Goal: Obtain resource: Obtain resource

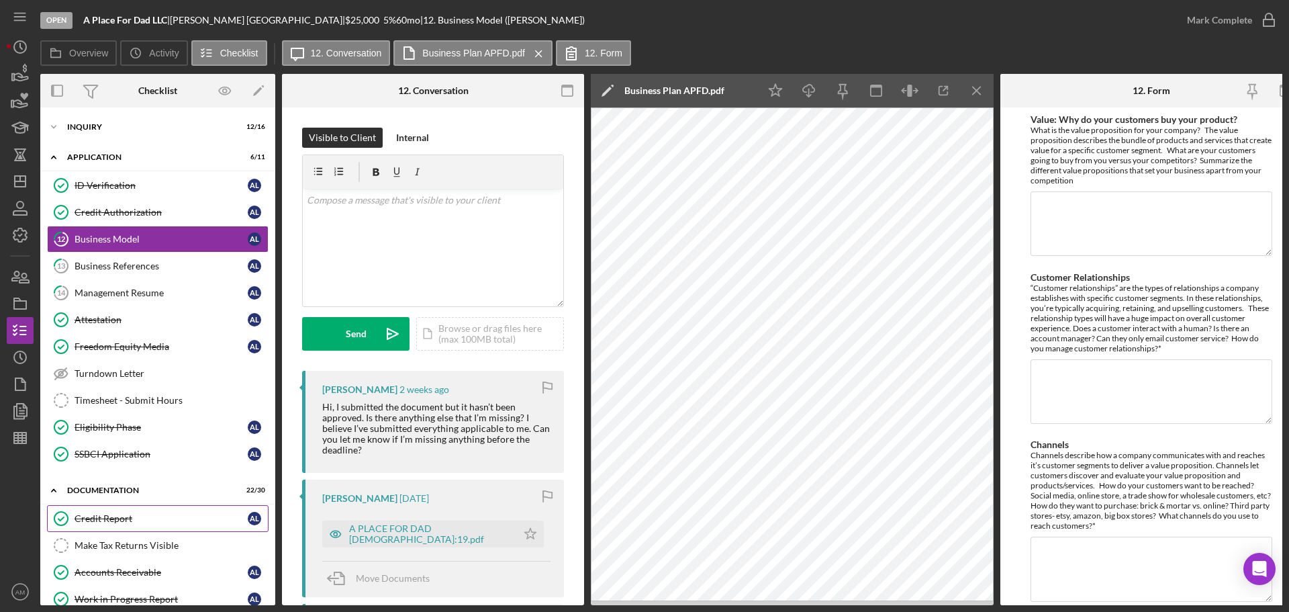
scroll to position [269, 0]
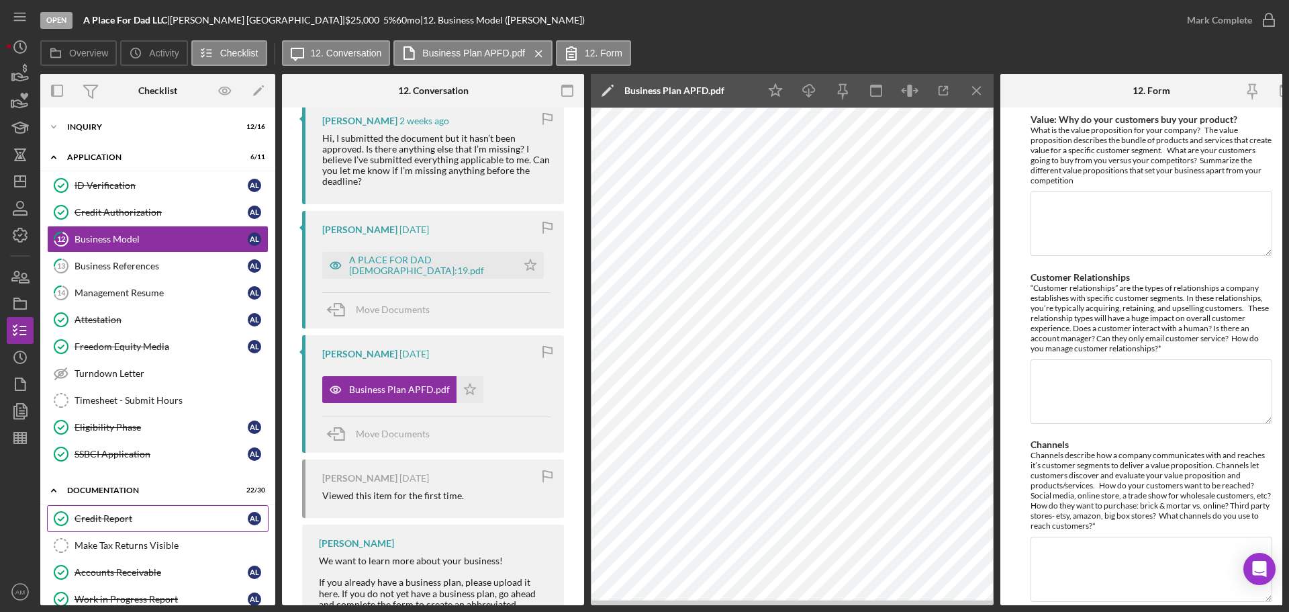
click at [109, 510] on link "Credit Report Credit Report A L" at bounding box center [158, 518] width 222 height 27
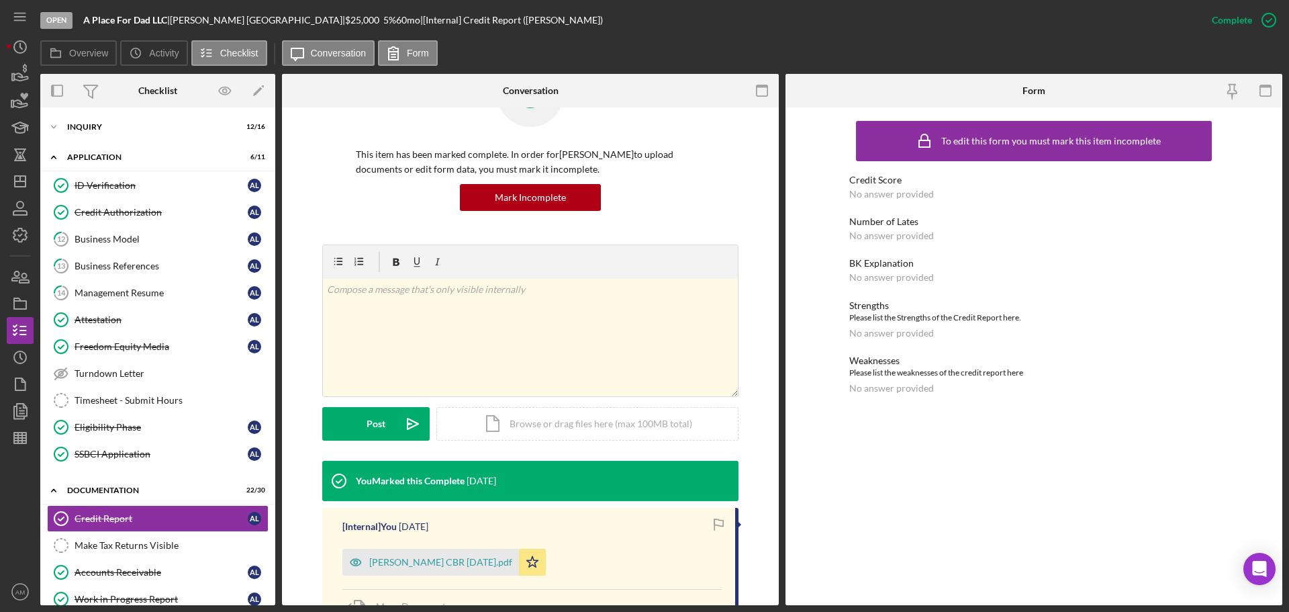
scroll to position [191, 0]
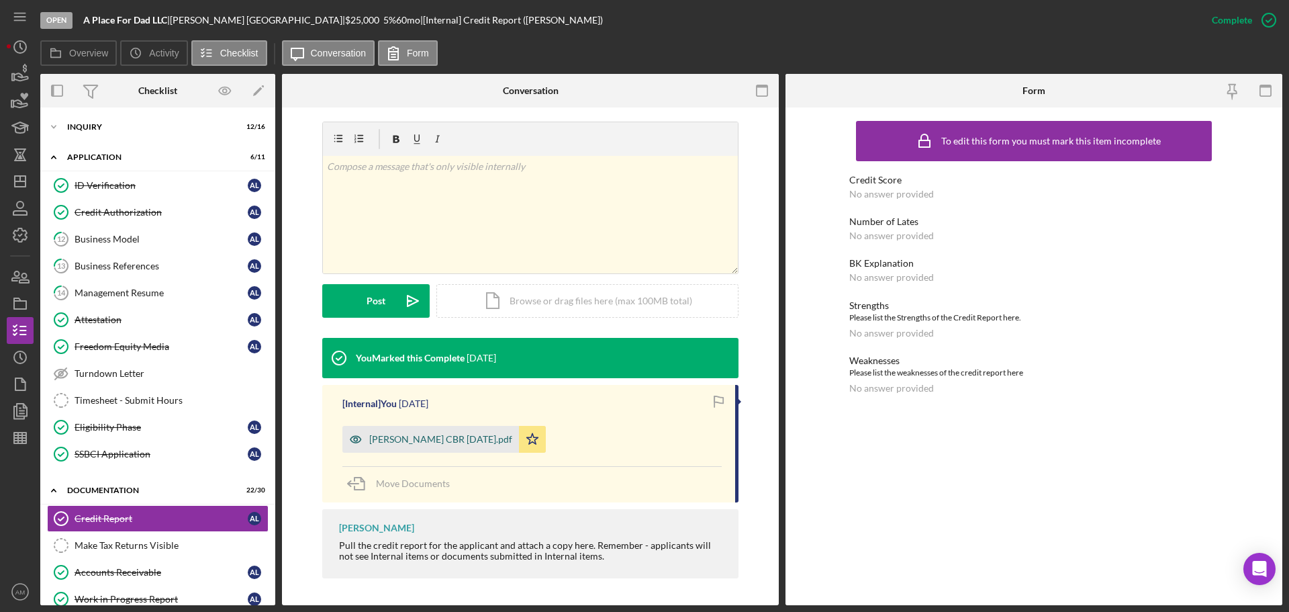
click at [400, 436] on div "[PERSON_NAME] CBR [DATE].pdf" at bounding box center [440, 439] width 143 height 11
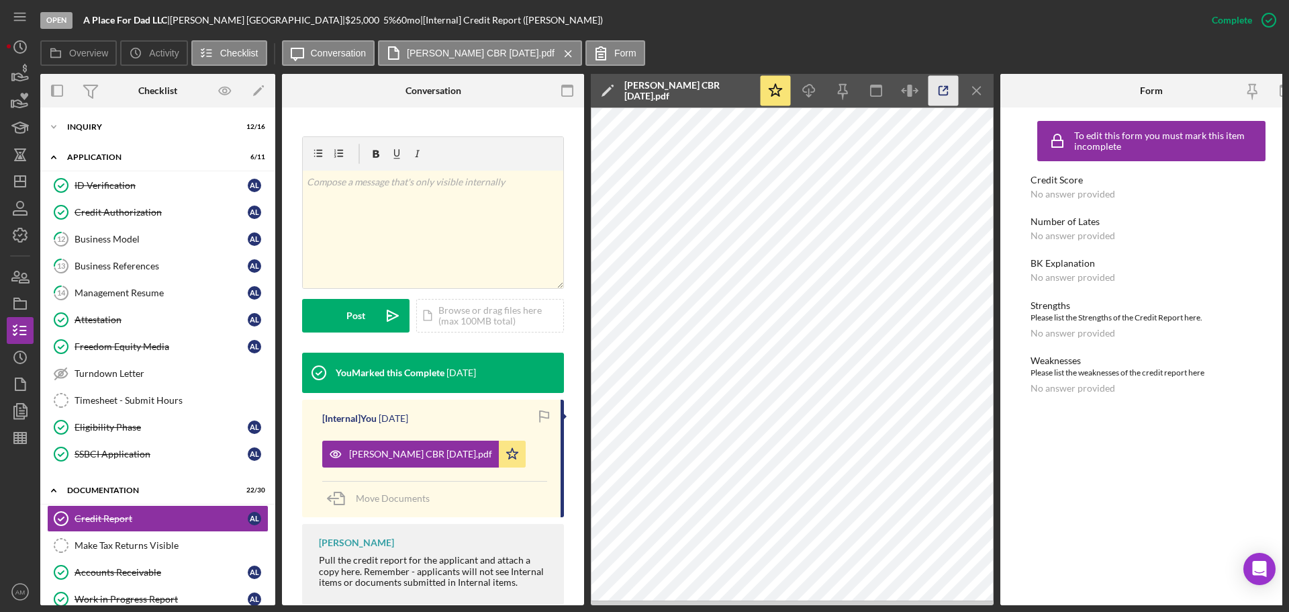
click at [939, 87] on icon "button" at bounding box center [943, 91] width 9 height 9
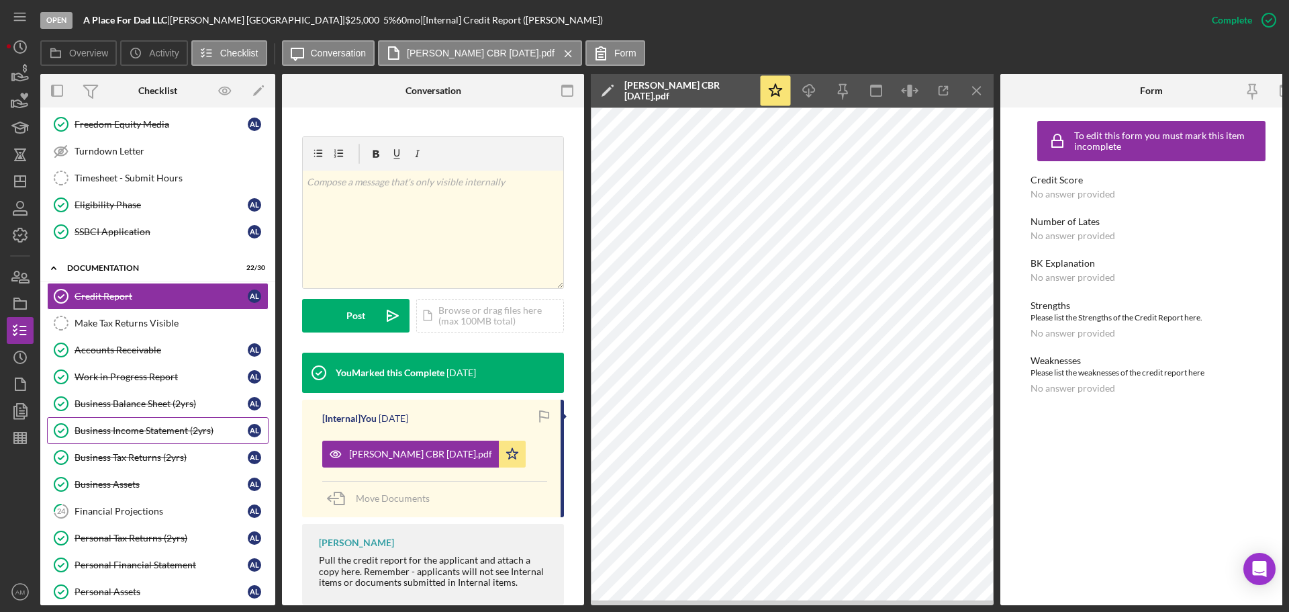
scroll to position [201, 0]
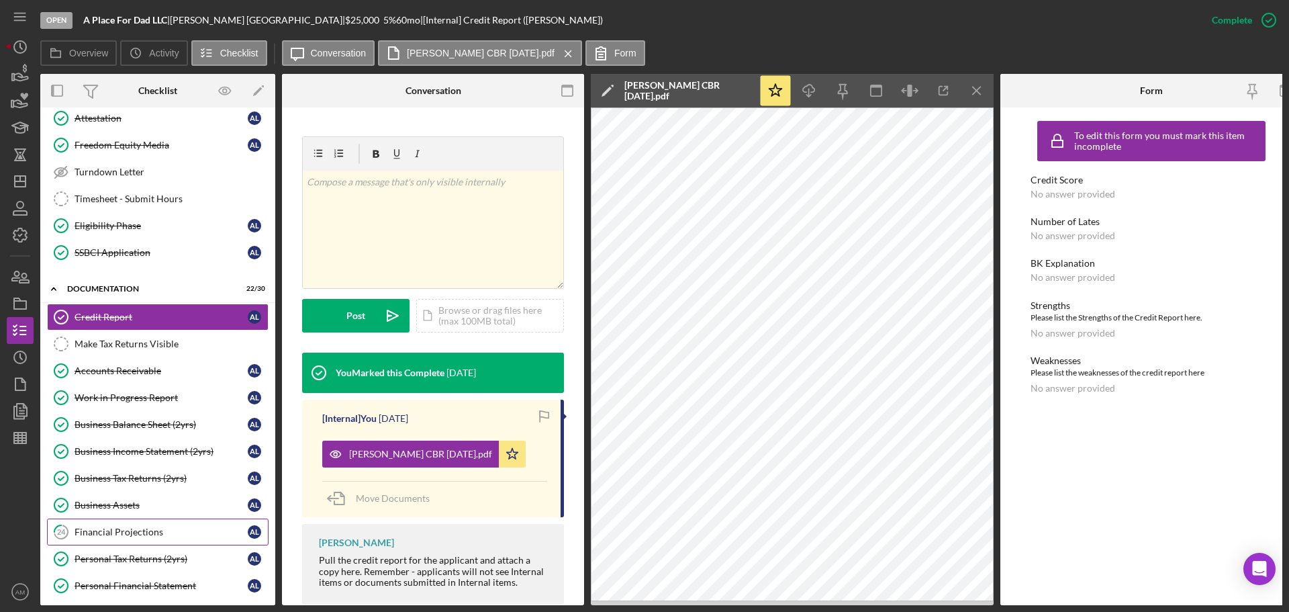
click at [130, 530] on div "Financial Projections" at bounding box center [161, 531] width 173 height 11
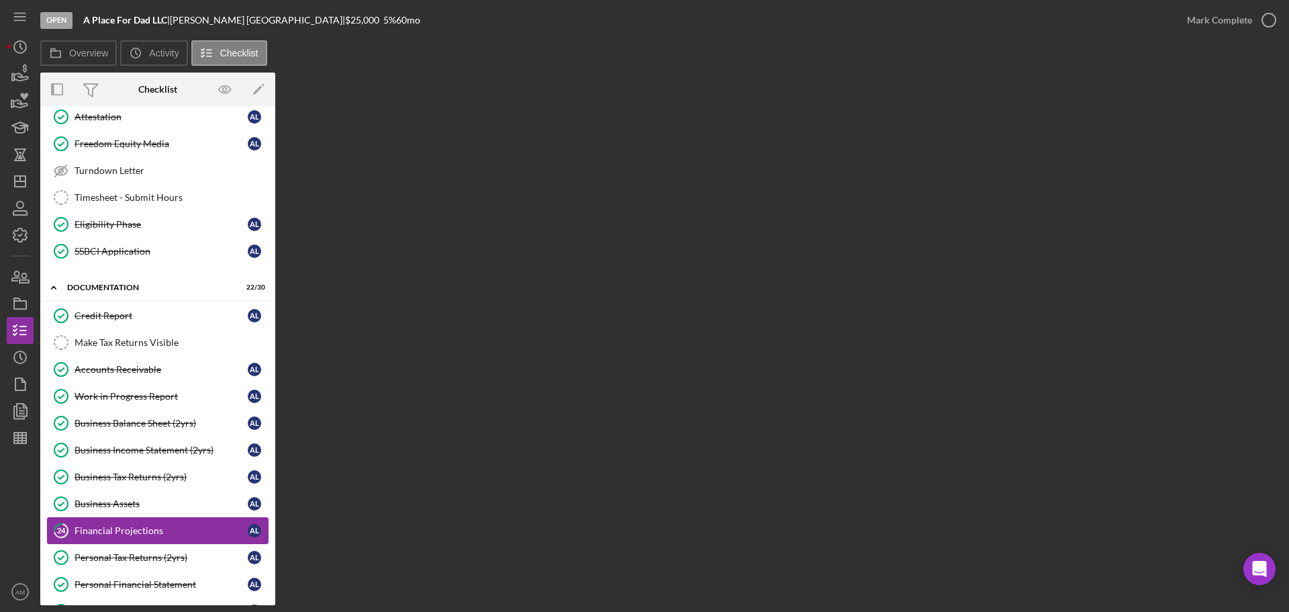
click at [127, 526] on div "Financial Projections" at bounding box center [161, 530] width 173 height 11
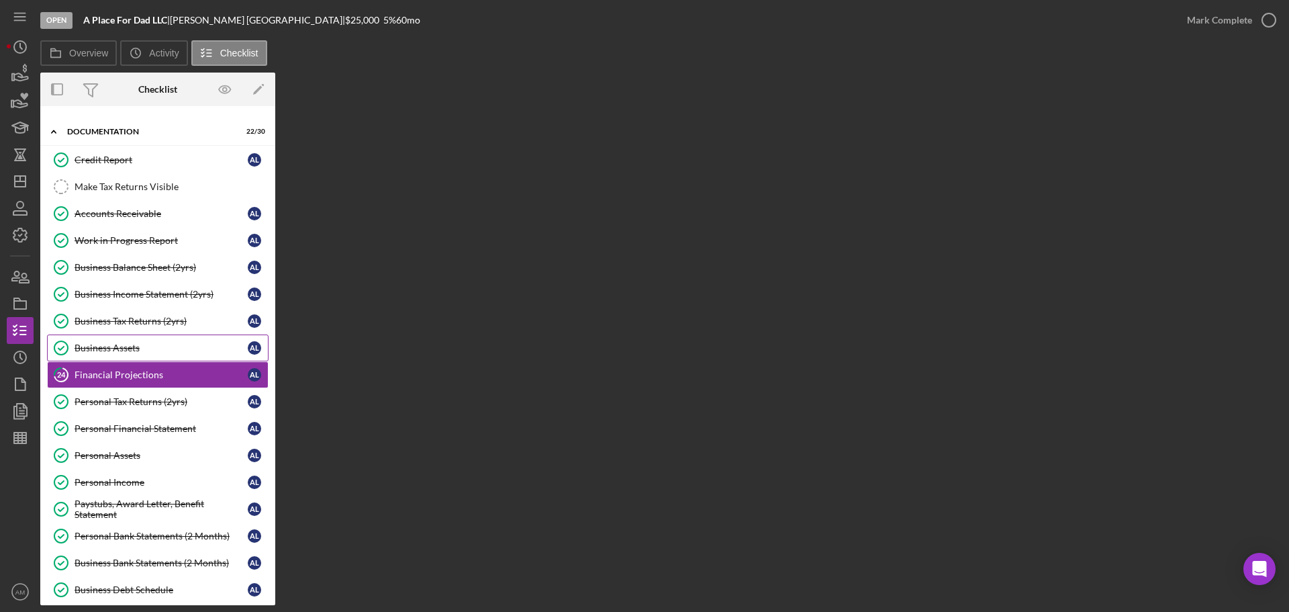
scroll to position [336, 0]
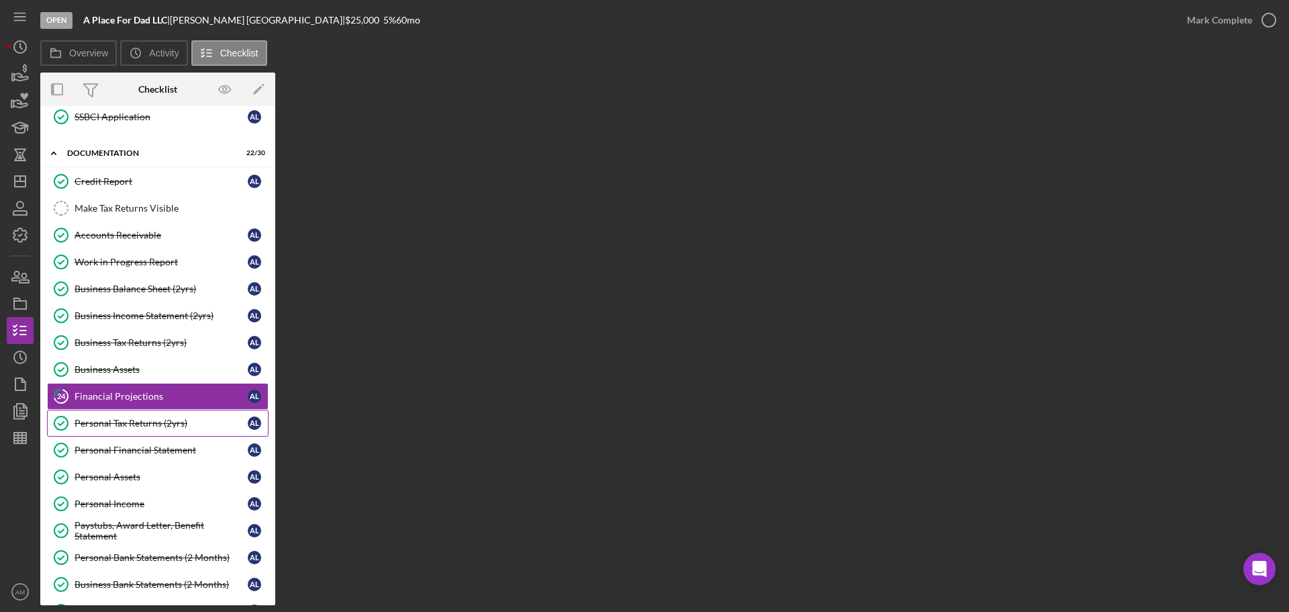
click at [129, 420] on div "Personal Tax Returns (2yrs)" at bounding box center [161, 423] width 173 height 11
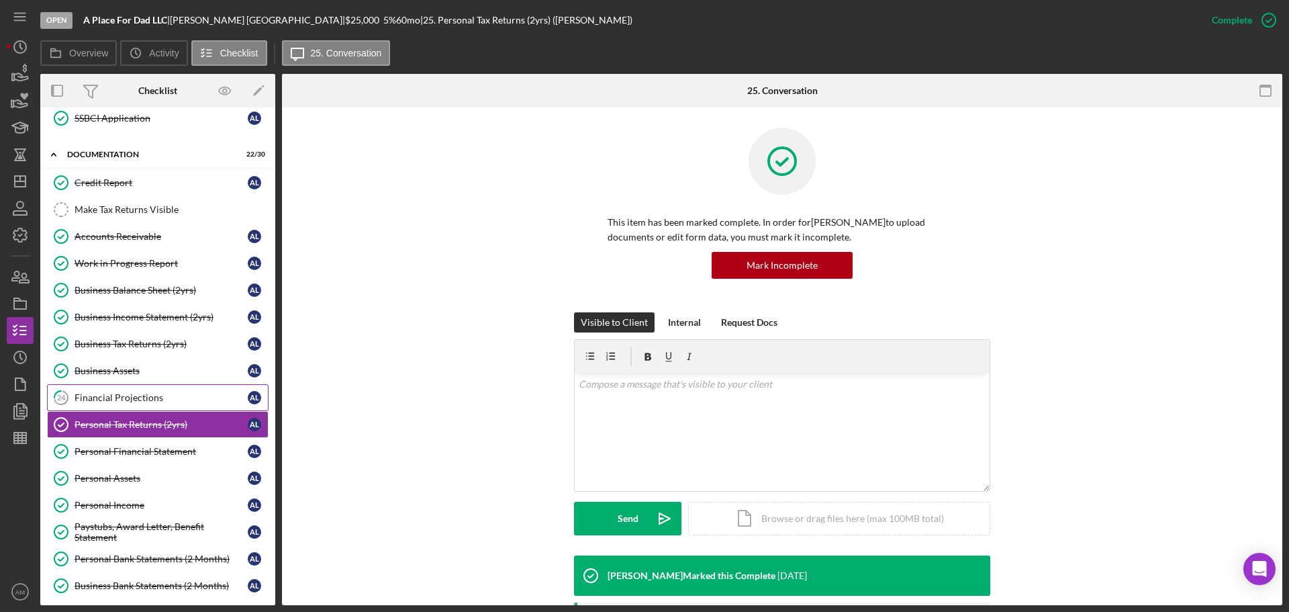
click at [121, 395] on div "Financial Projections" at bounding box center [161, 397] width 173 height 11
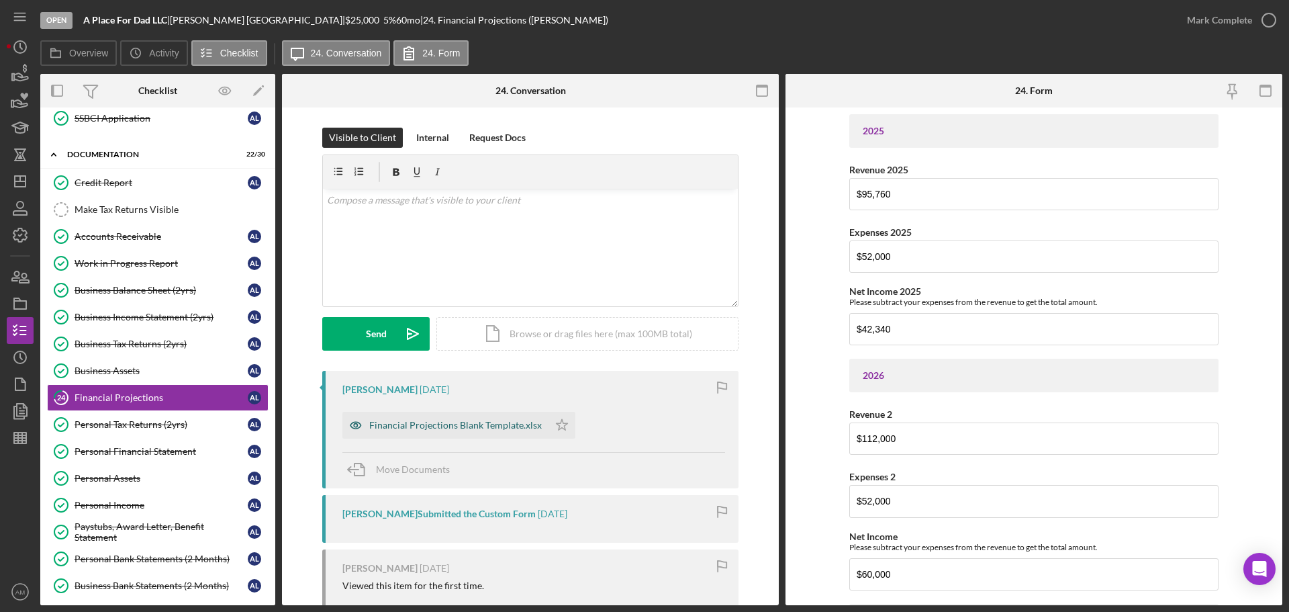
click at [444, 422] on div "Financial Projections Blank Template.xlsx" at bounding box center [455, 425] width 173 height 11
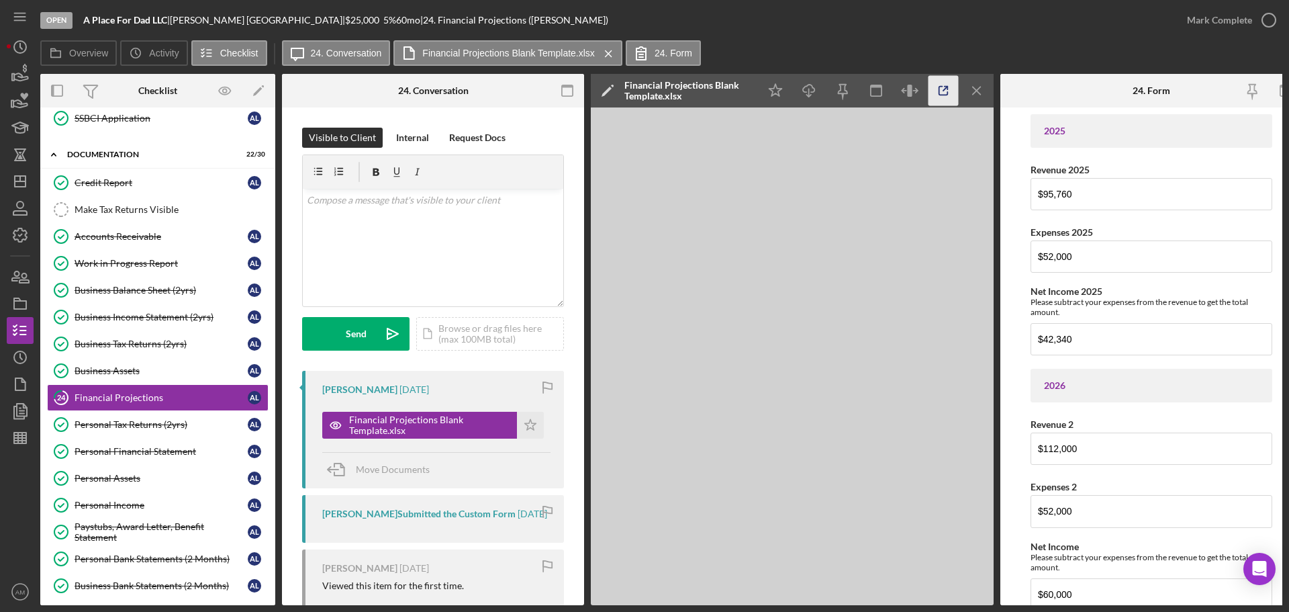
click at [947, 89] on icon "button" at bounding box center [943, 91] width 30 height 30
